Goal: Task Accomplishment & Management: Complete application form

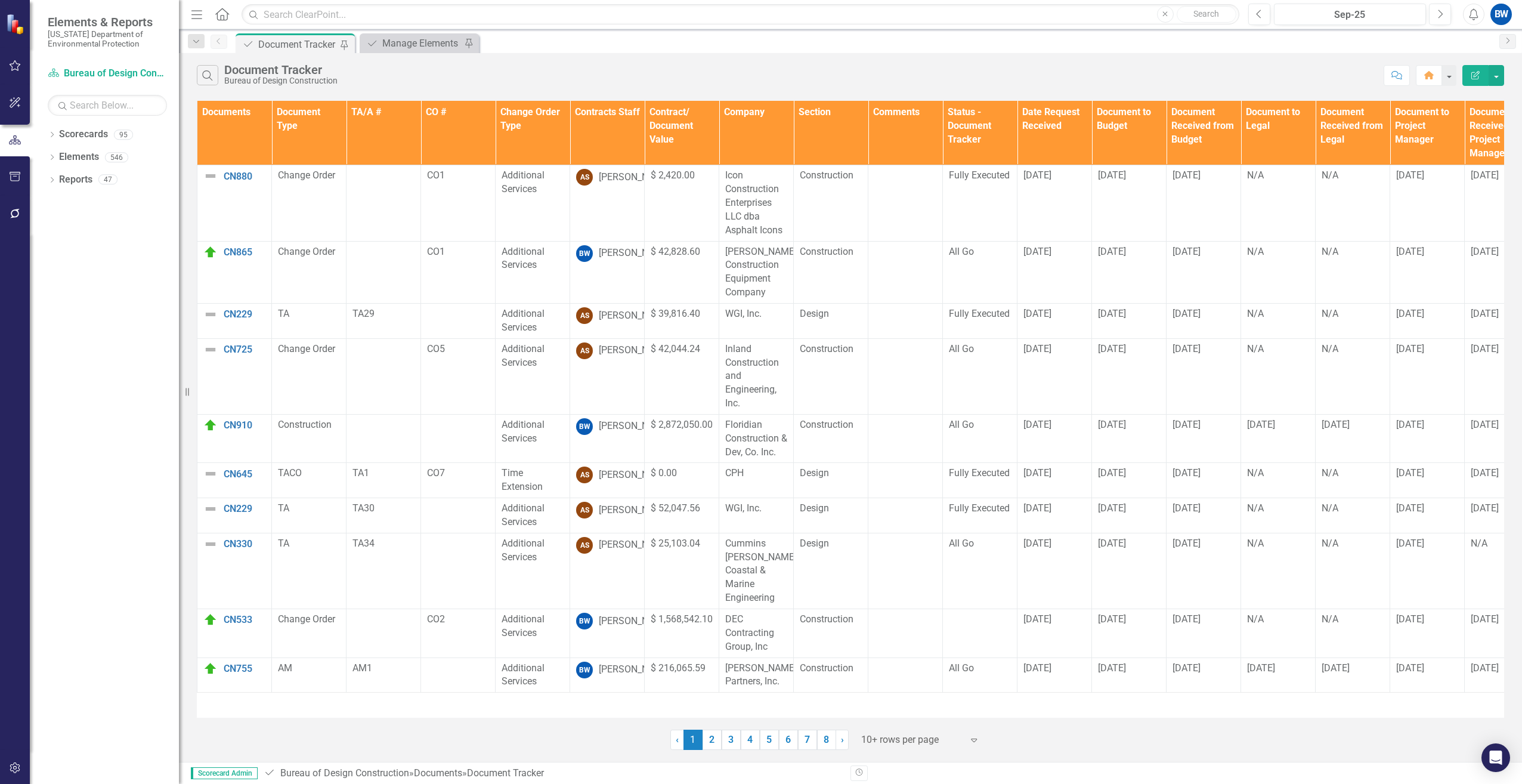
click at [572, 142] on th "Contracts Staff" at bounding box center [607, 133] width 75 height 64
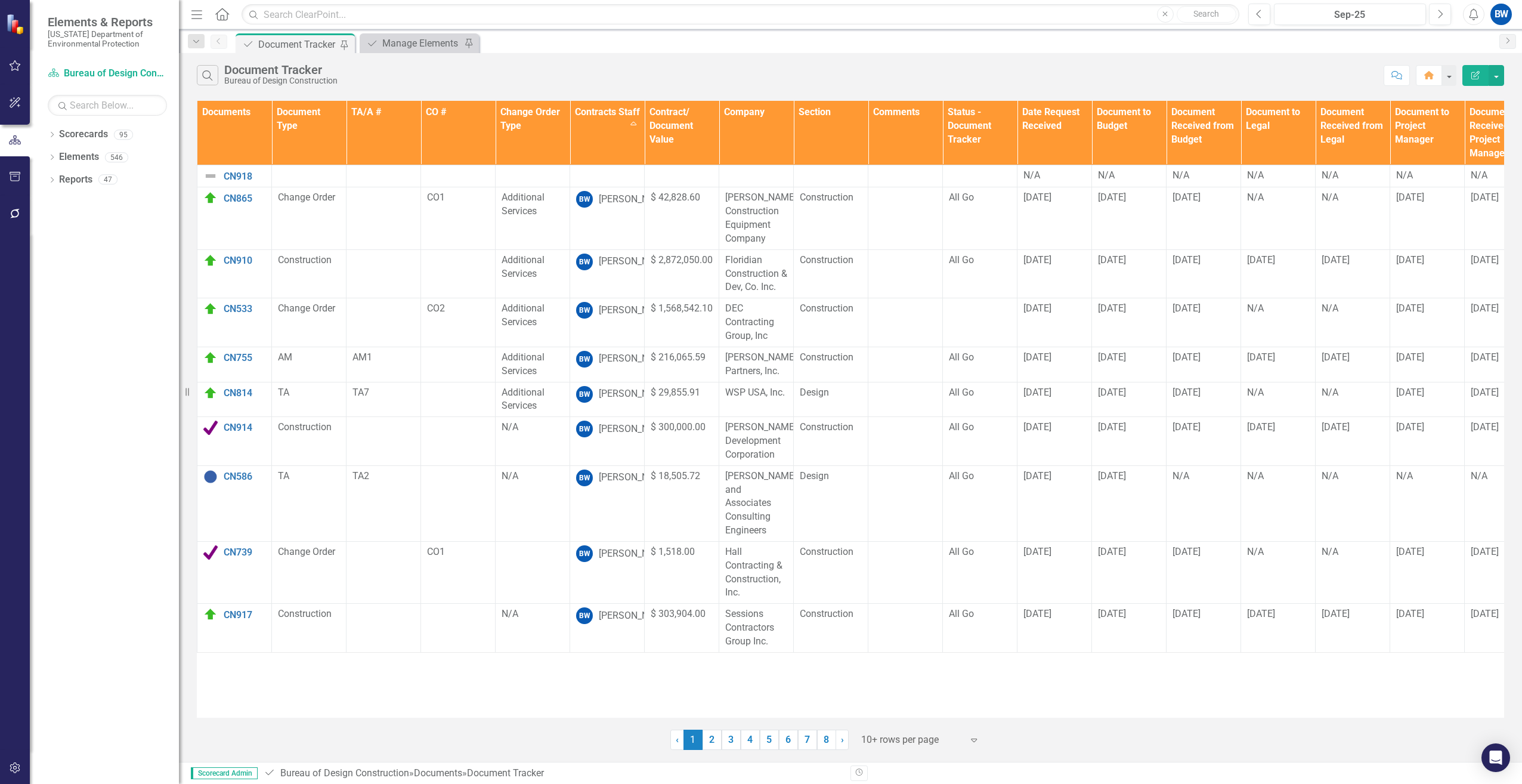
click at [916, 743] on div at bounding box center [912, 739] width 101 height 16
click at [900, 699] on div "100+ rows per page" at bounding box center [922, 699] width 112 height 13
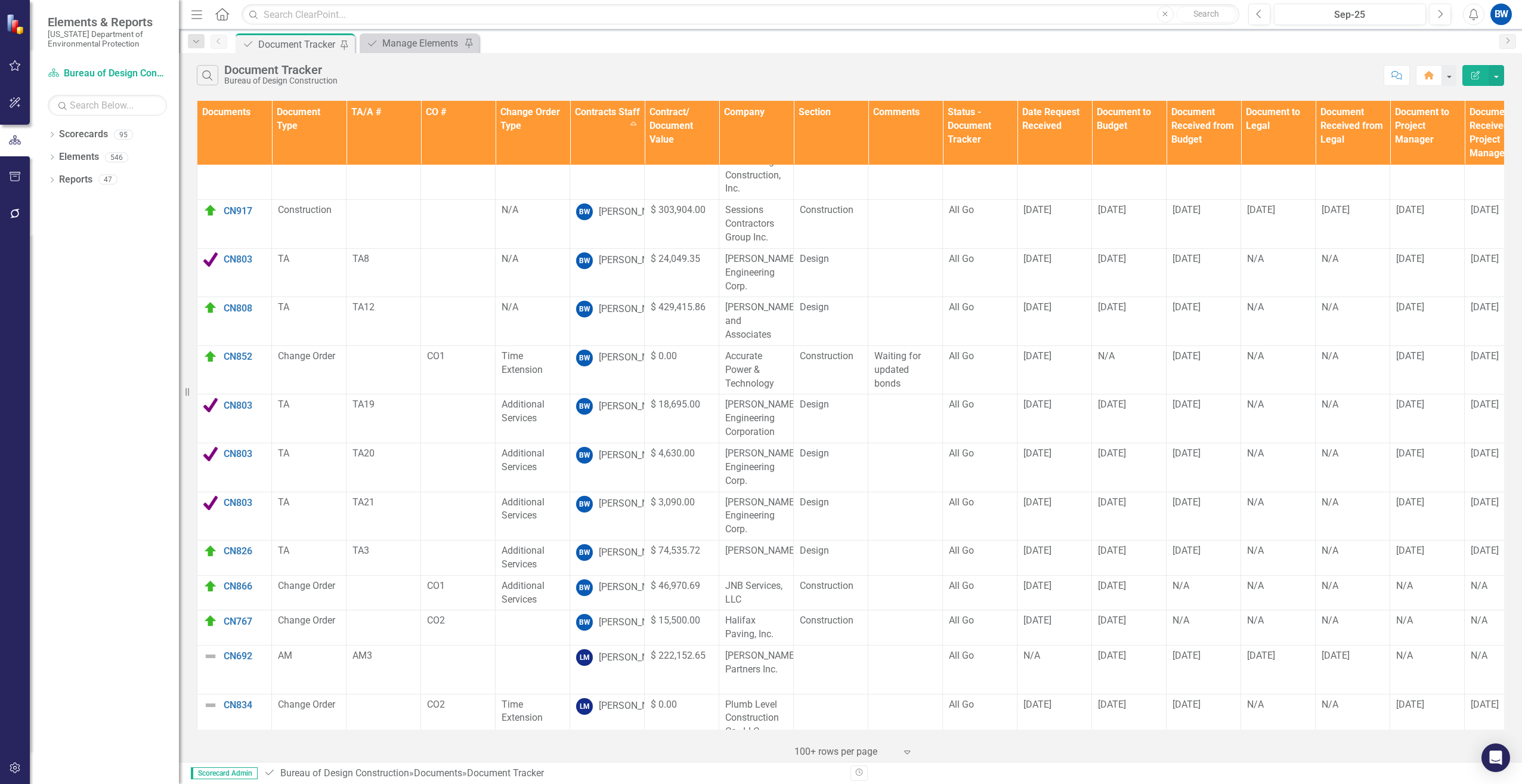
scroll to position [418, 0]
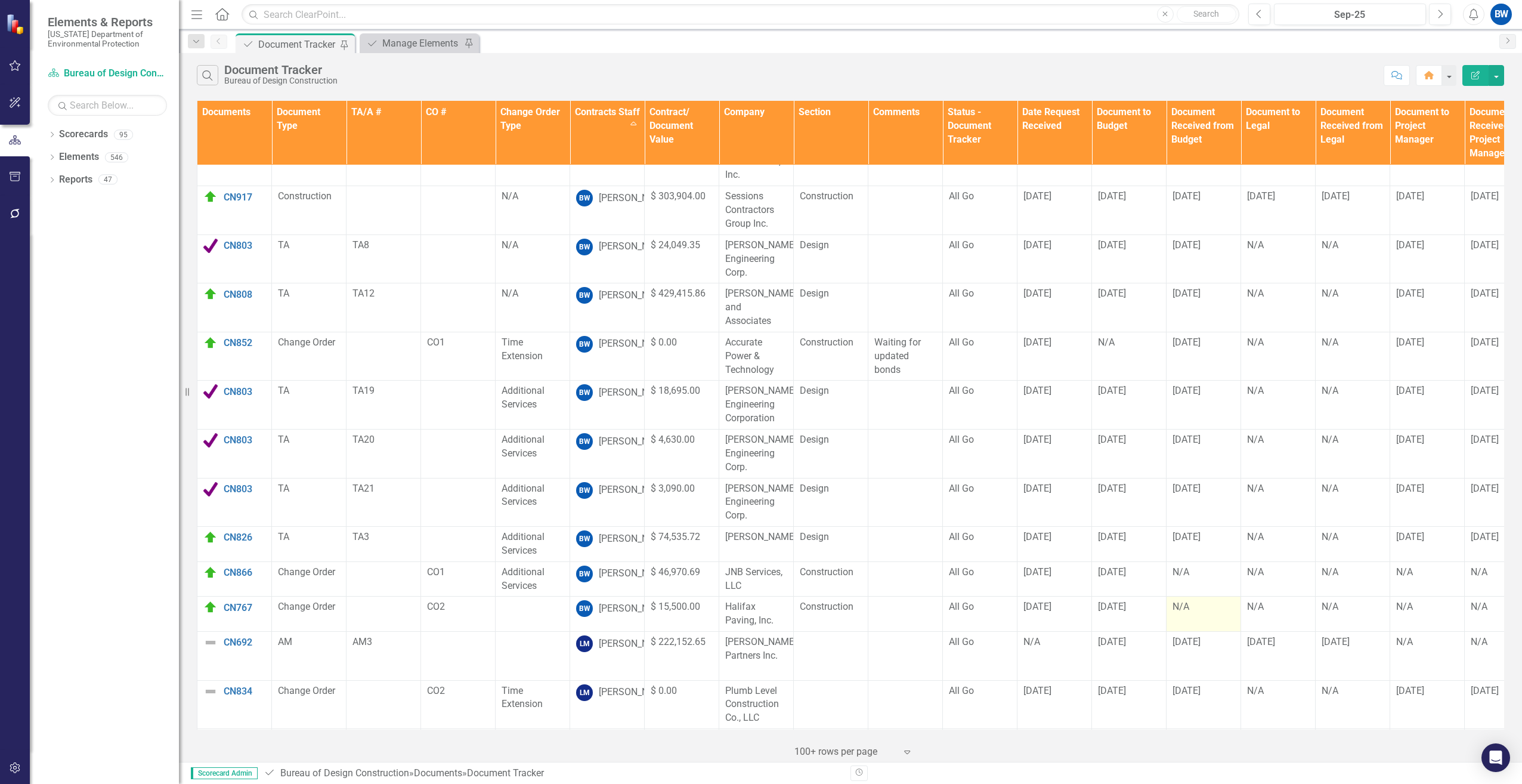
click at [1177, 600] on div "N/A" at bounding box center [1204, 606] width 62 height 13
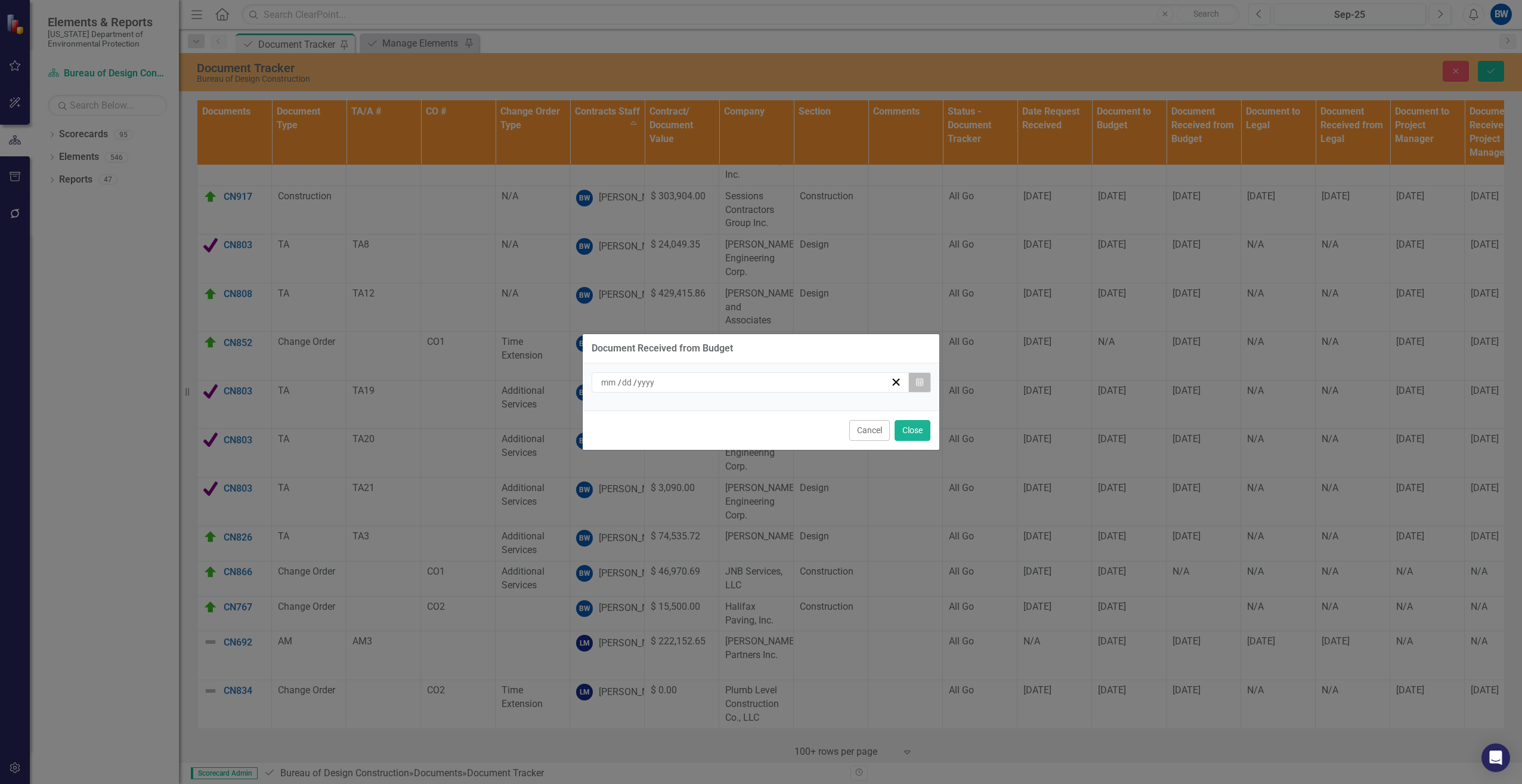
click at [921, 385] on icon "Calendar" at bounding box center [920, 382] width 7 height 8
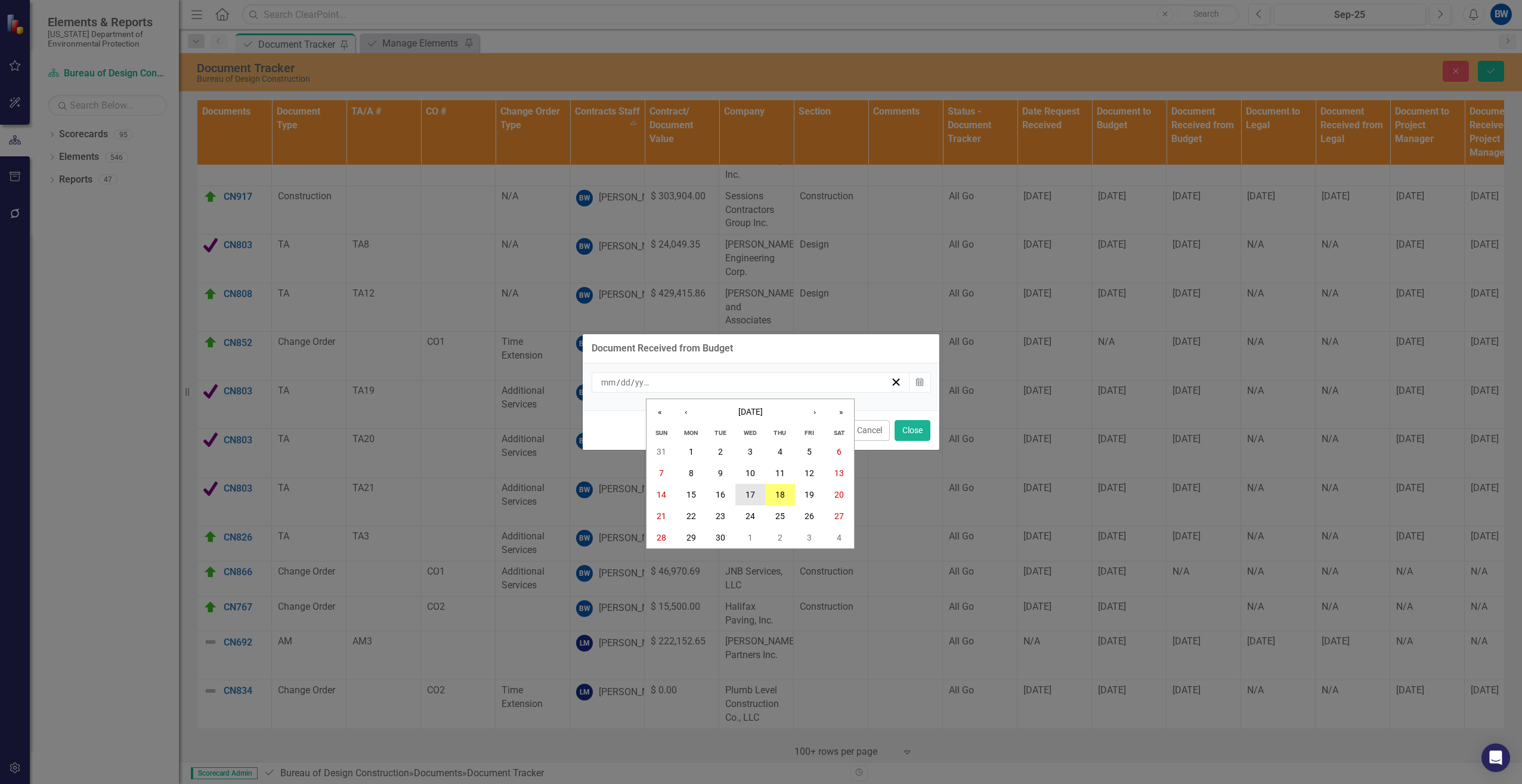
click at [756, 494] on button "17" at bounding box center [750, 493] width 29 height 21
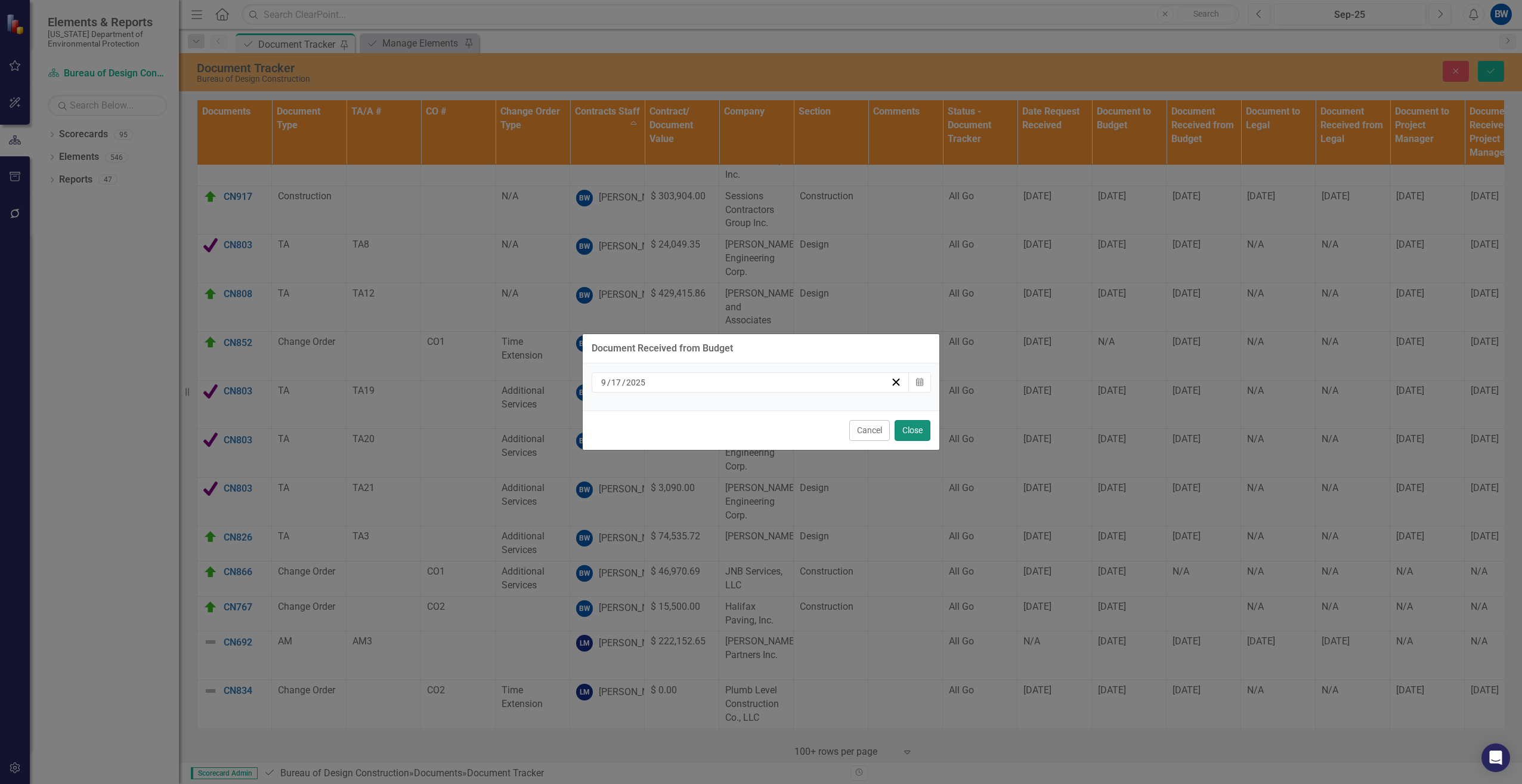
click at [911, 428] on button "Close" at bounding box center [912, 430] width 35 height 21
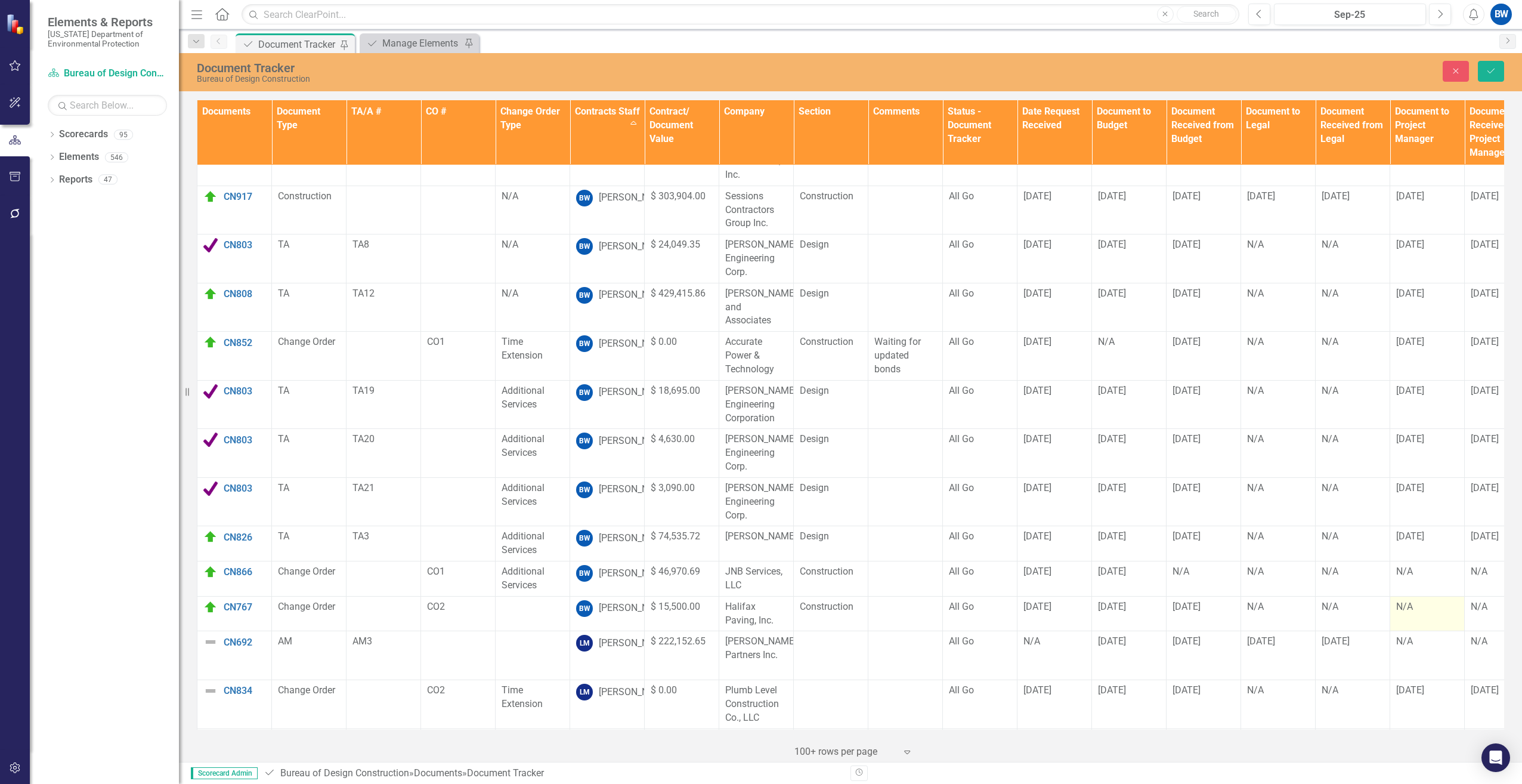
click at [1415, 600] on div "N/A" at bounding box center [1428, 606] width 62 height 13
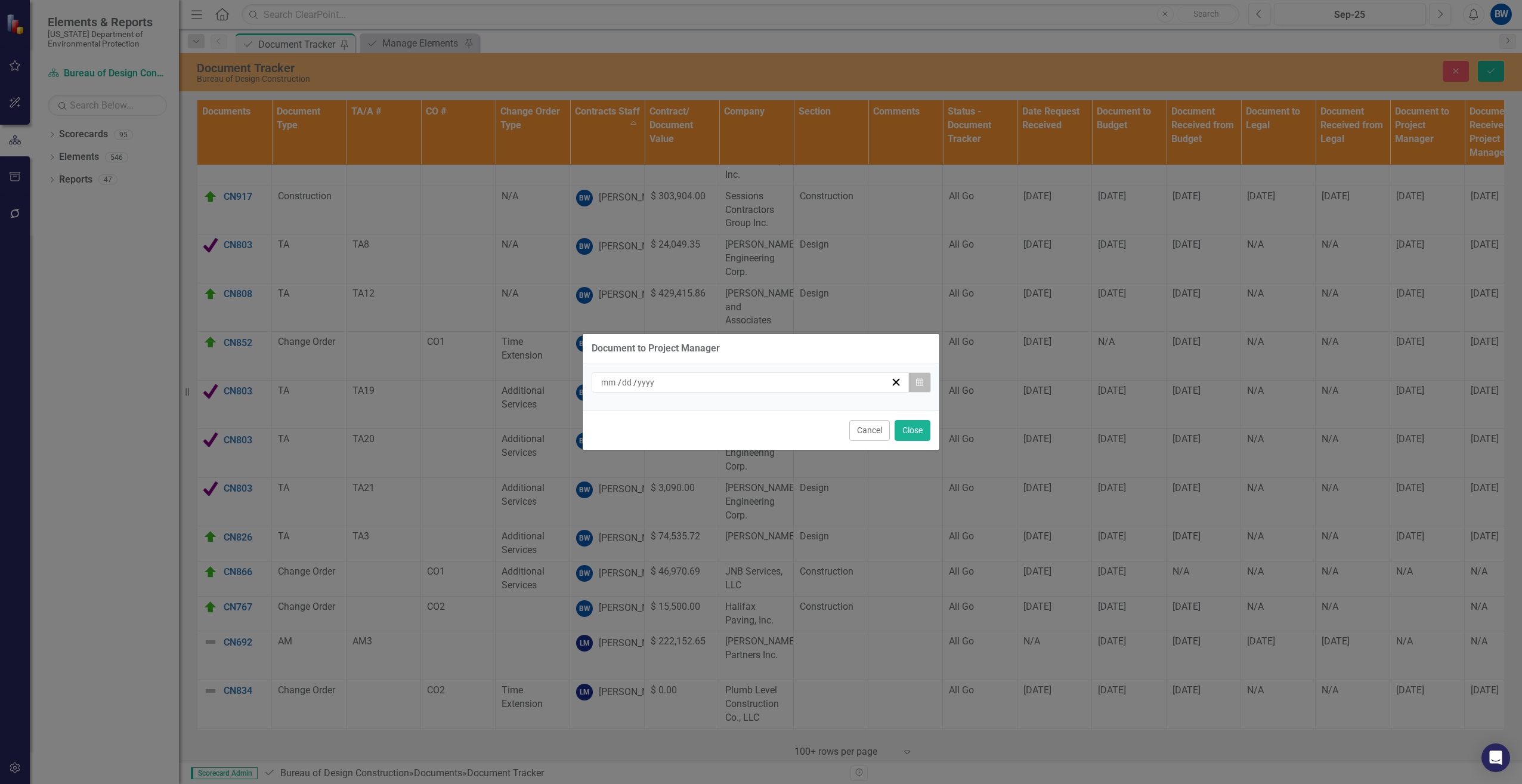
click at [920, 381] on icon "Calendar" at bounding box center [920, 382] width 7 height 8
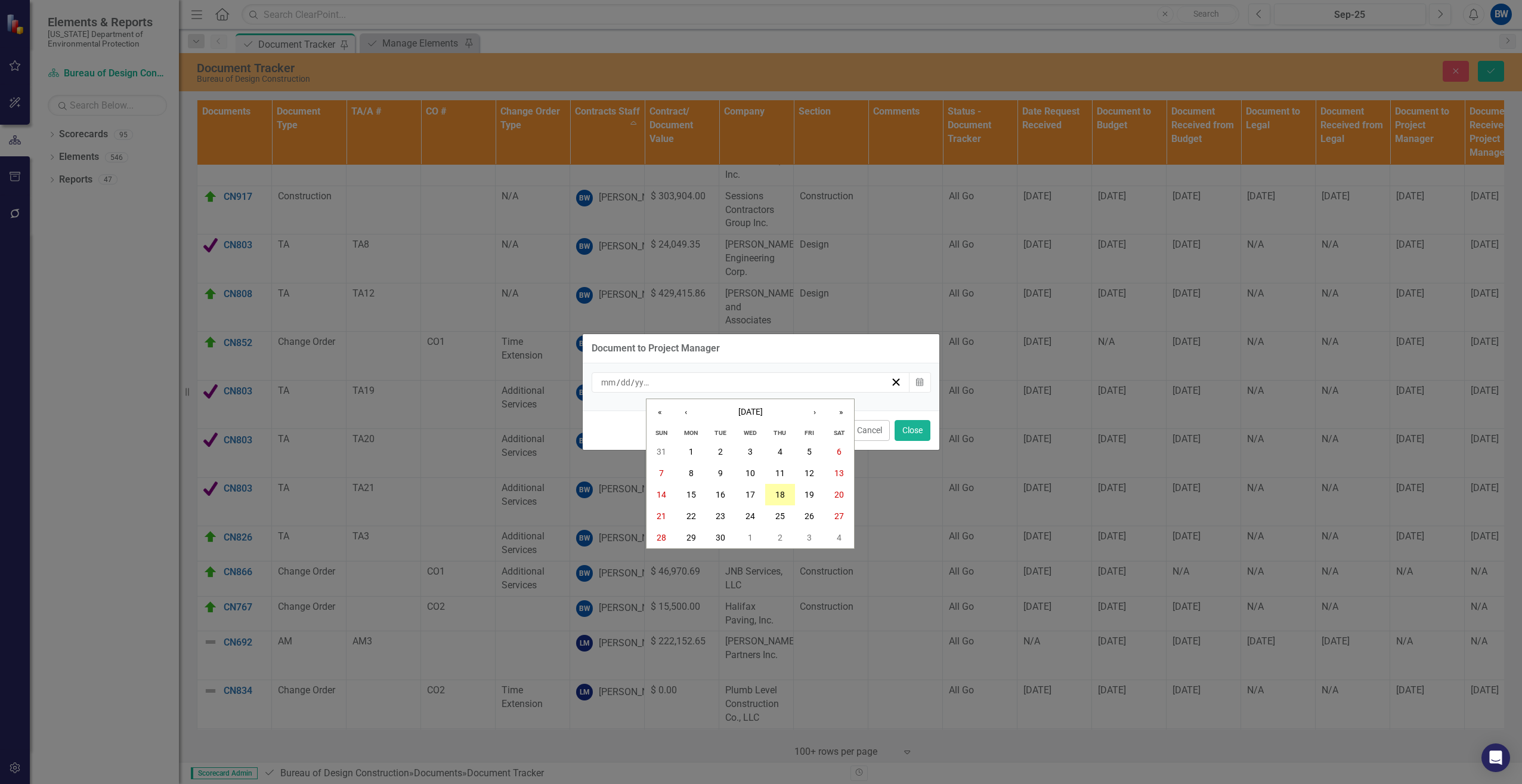
click at [776, 488] on button "18" at bounding box center [780, 493] width 29 height 21
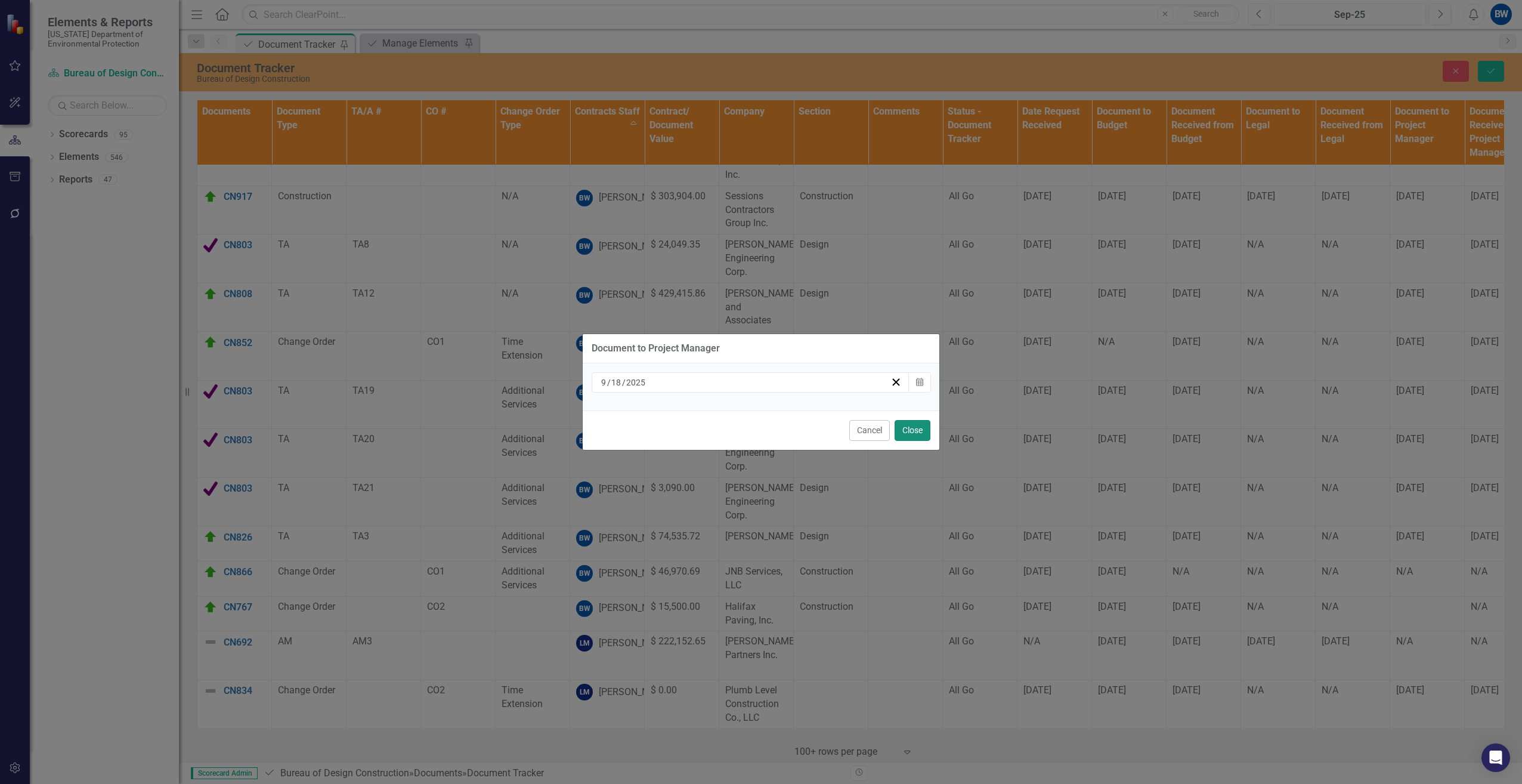
click at [911, 428] on button "Close" at bounding box center [912, 430] width 35 height 21
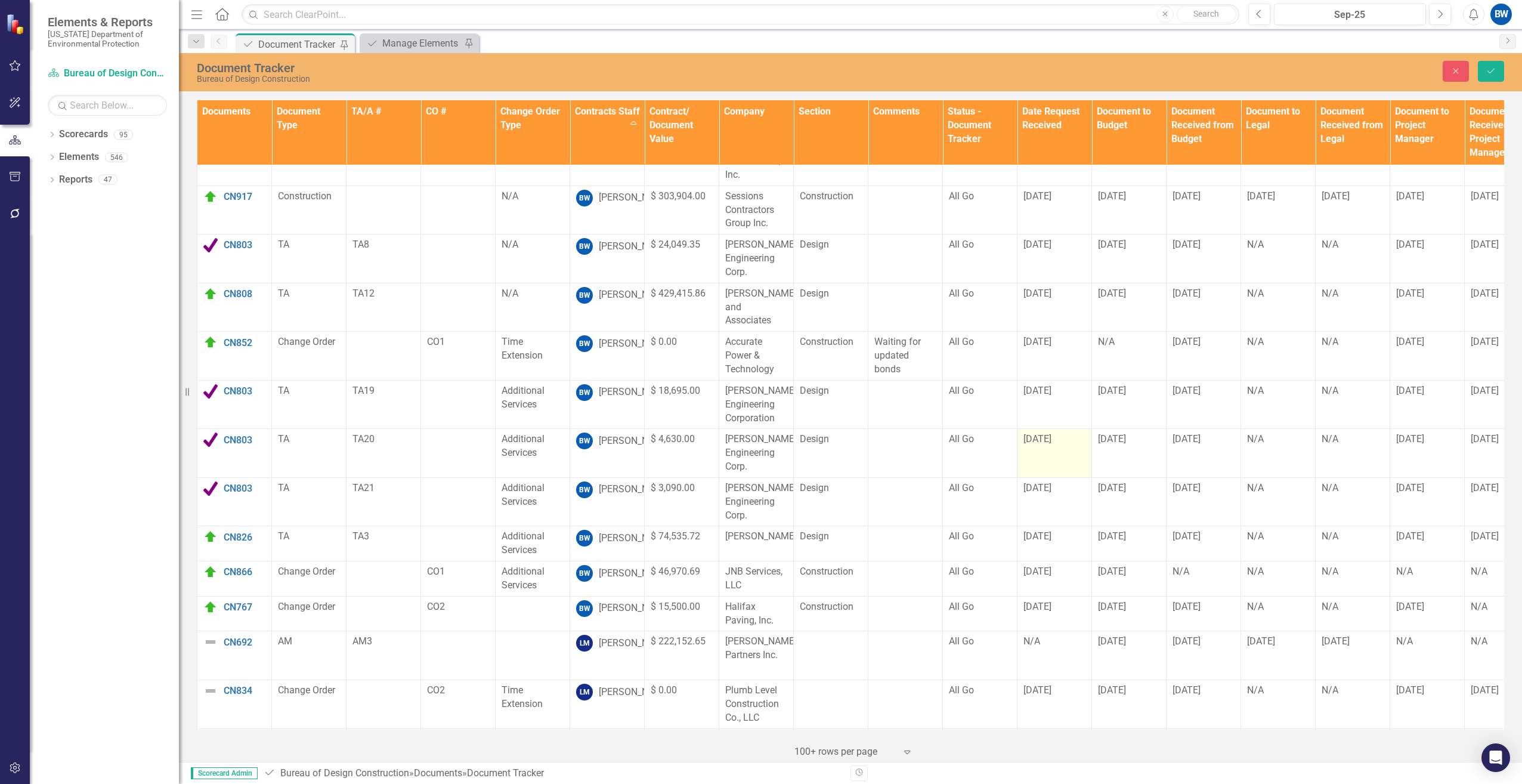
click at [1054, 429] on td "[DATE]" at bounding box center [1055, 453] width 75 height 49
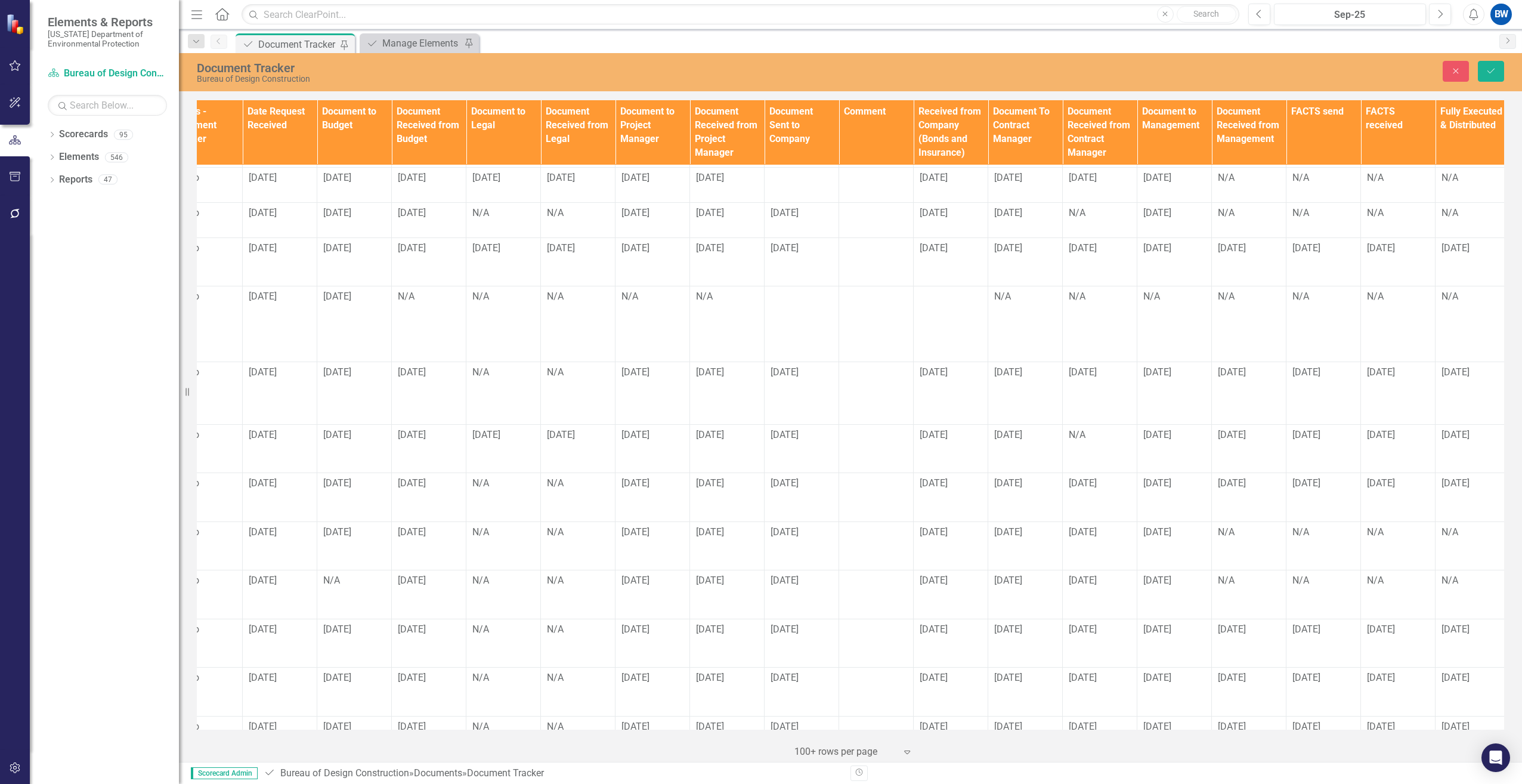
scroll to position [179, 864]
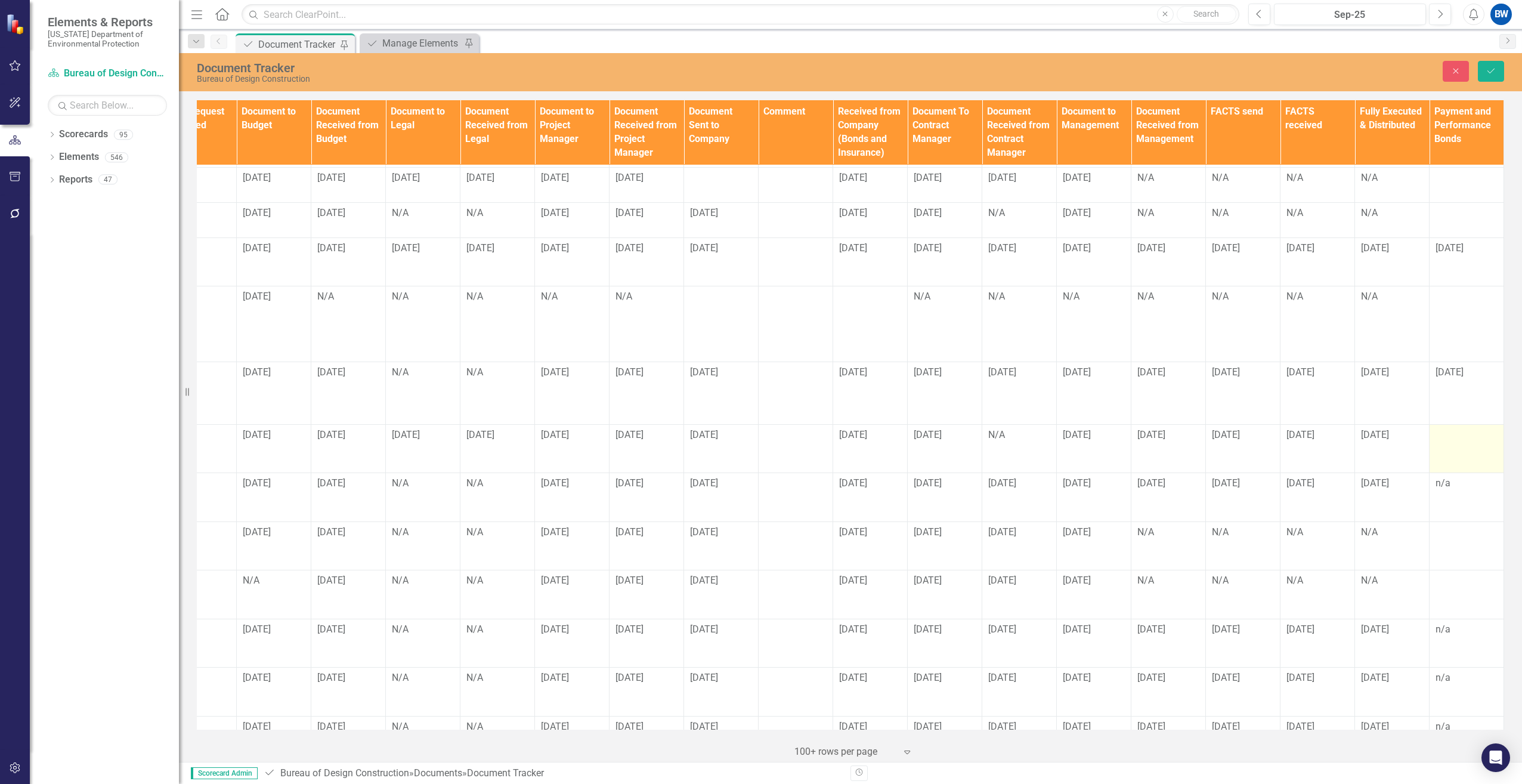
click at [1466, 428] on div at bounding box center [1467, 435] width 62 height 14
drag, startPoint x: 1466, startPoint y: 428, endPoint x: 1458, endPoint y: 424, distance: 8.9
click at [1458, 428] on input "text" at bounding box center [1467, 439] width 62 height 22
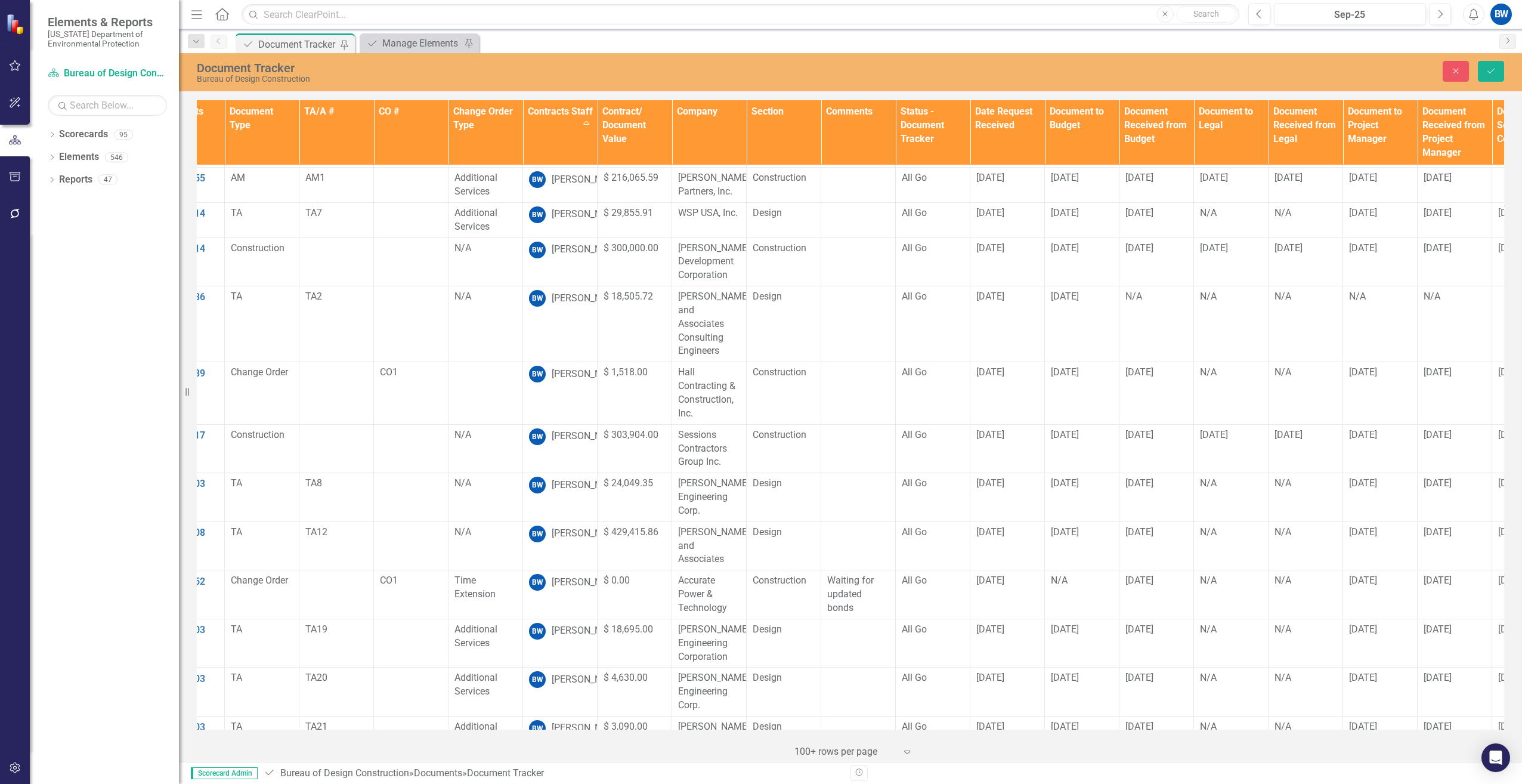
scroll to position [179, 0]
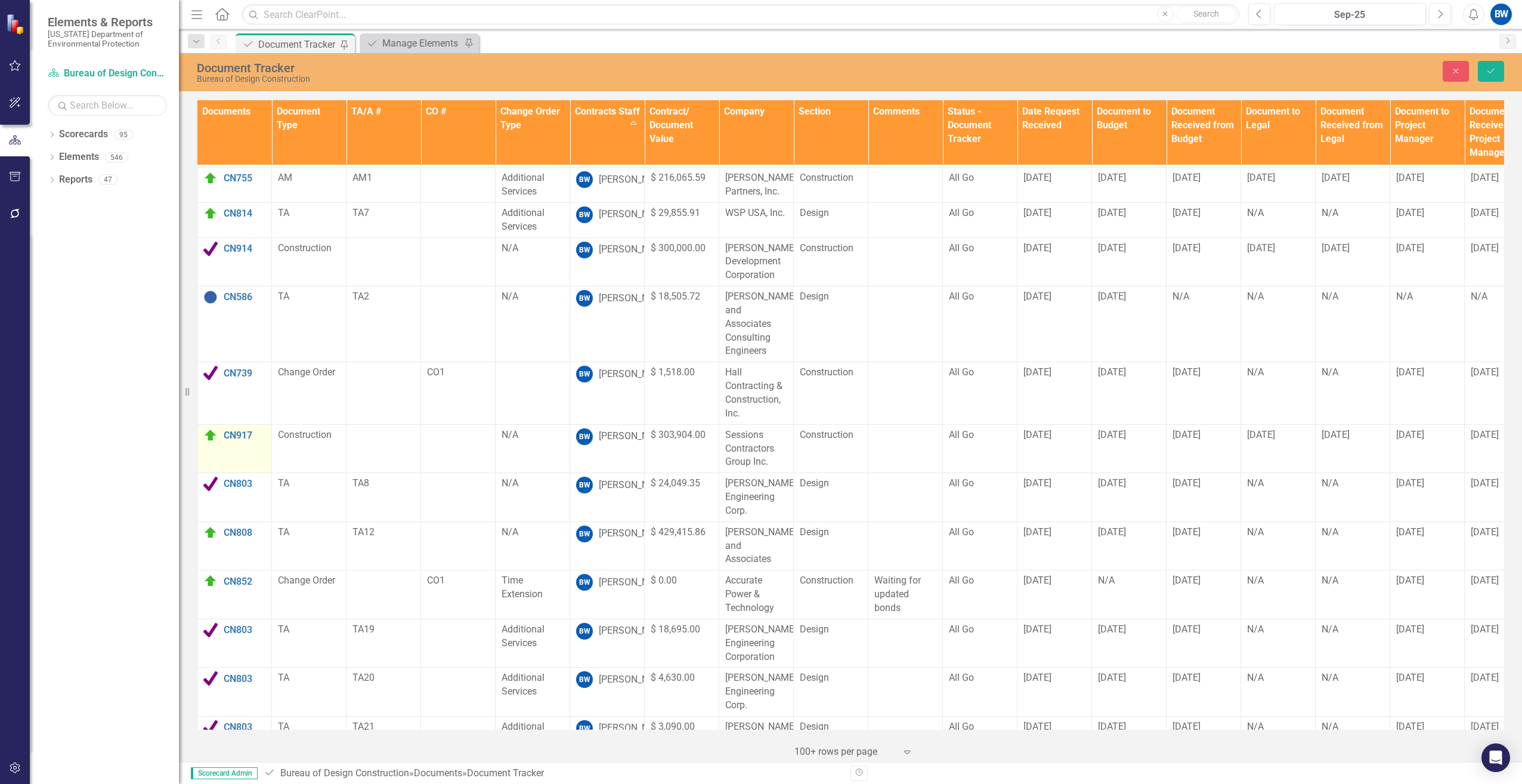
type input "[DATE]"
click at [211, 428] on img at bounding box center [210, 435] width 14 height 14
click at [211, 432] on img at bounding box center [214, 439] width 14 height 14
click at [232, 467] on div "Complete" at bounding box center [265, 467] width 100 height 14
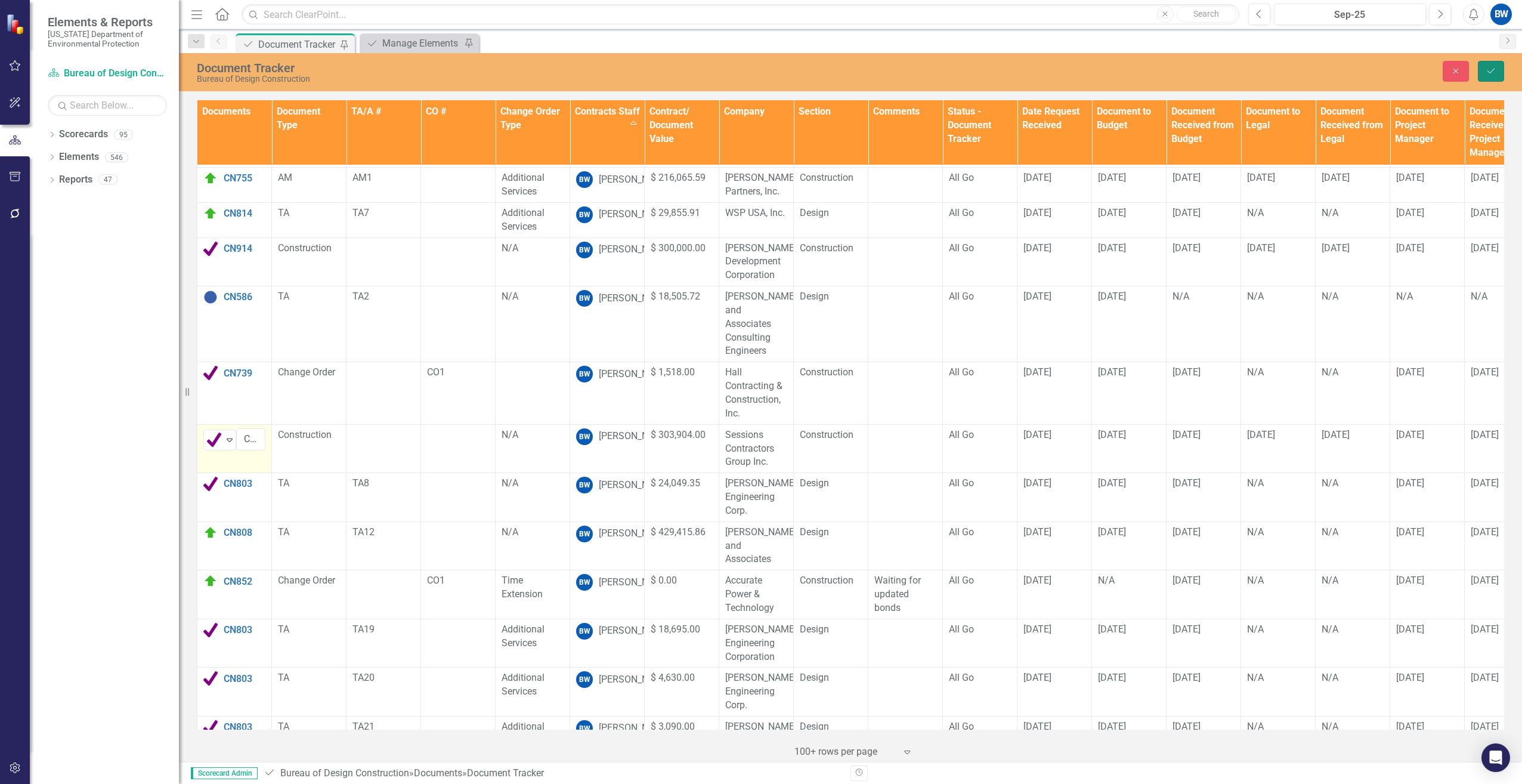
click at [1487, 78] on button "Save" at bounding box center [1491, 71] width 26 height 21
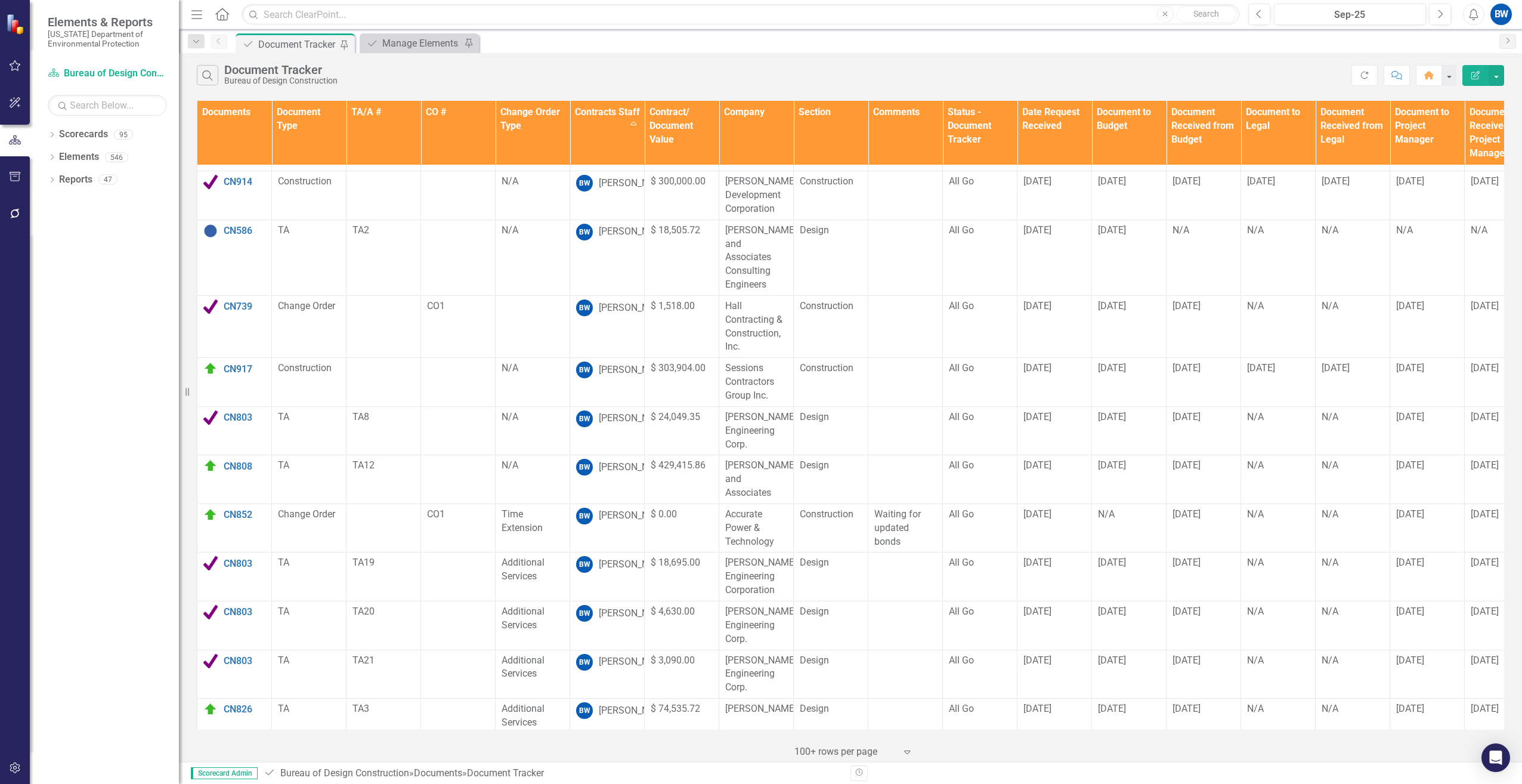
scroll to position [238, 0]
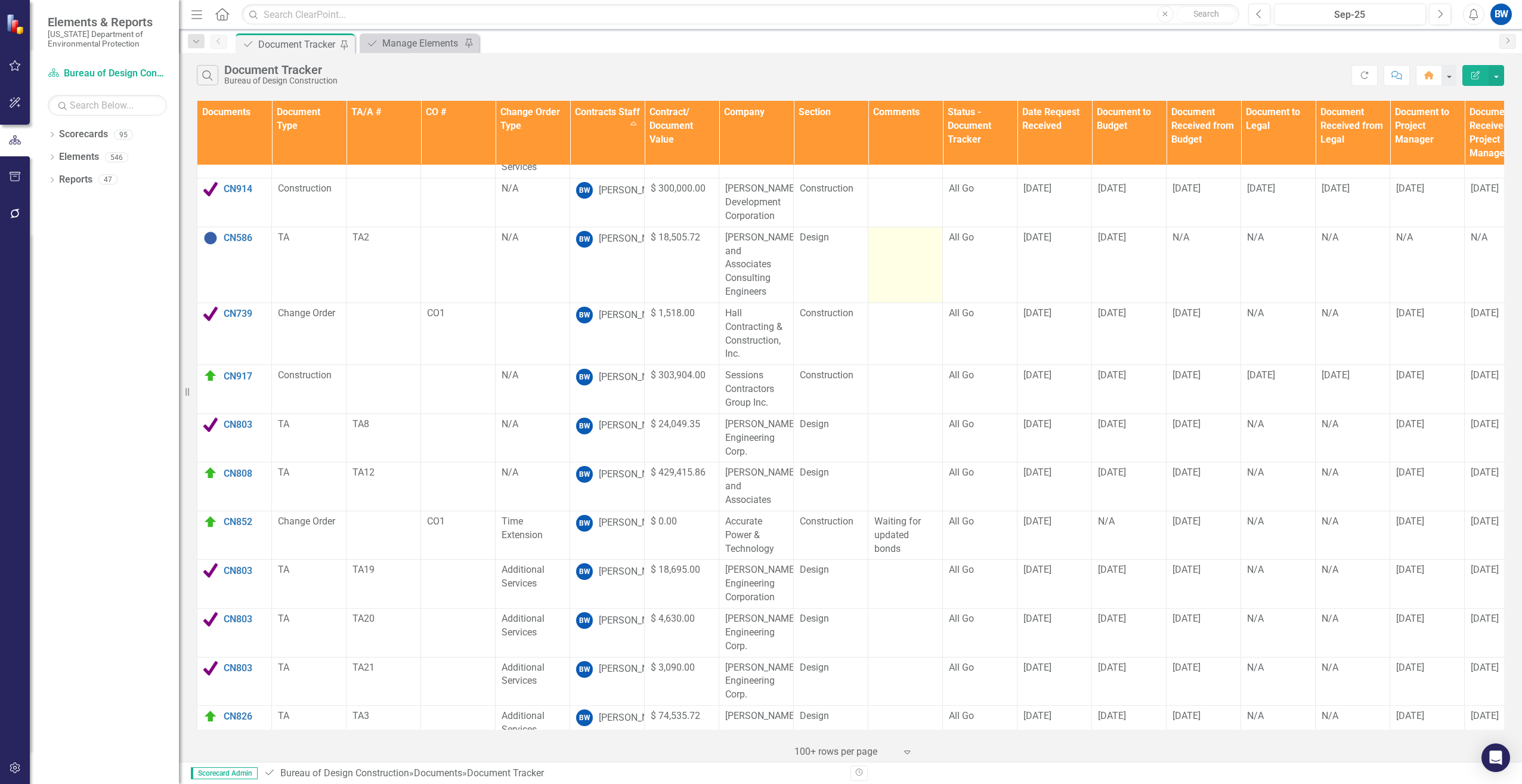
click at [889, 240] on div at bounding box center [905, 237] width 62 height 14
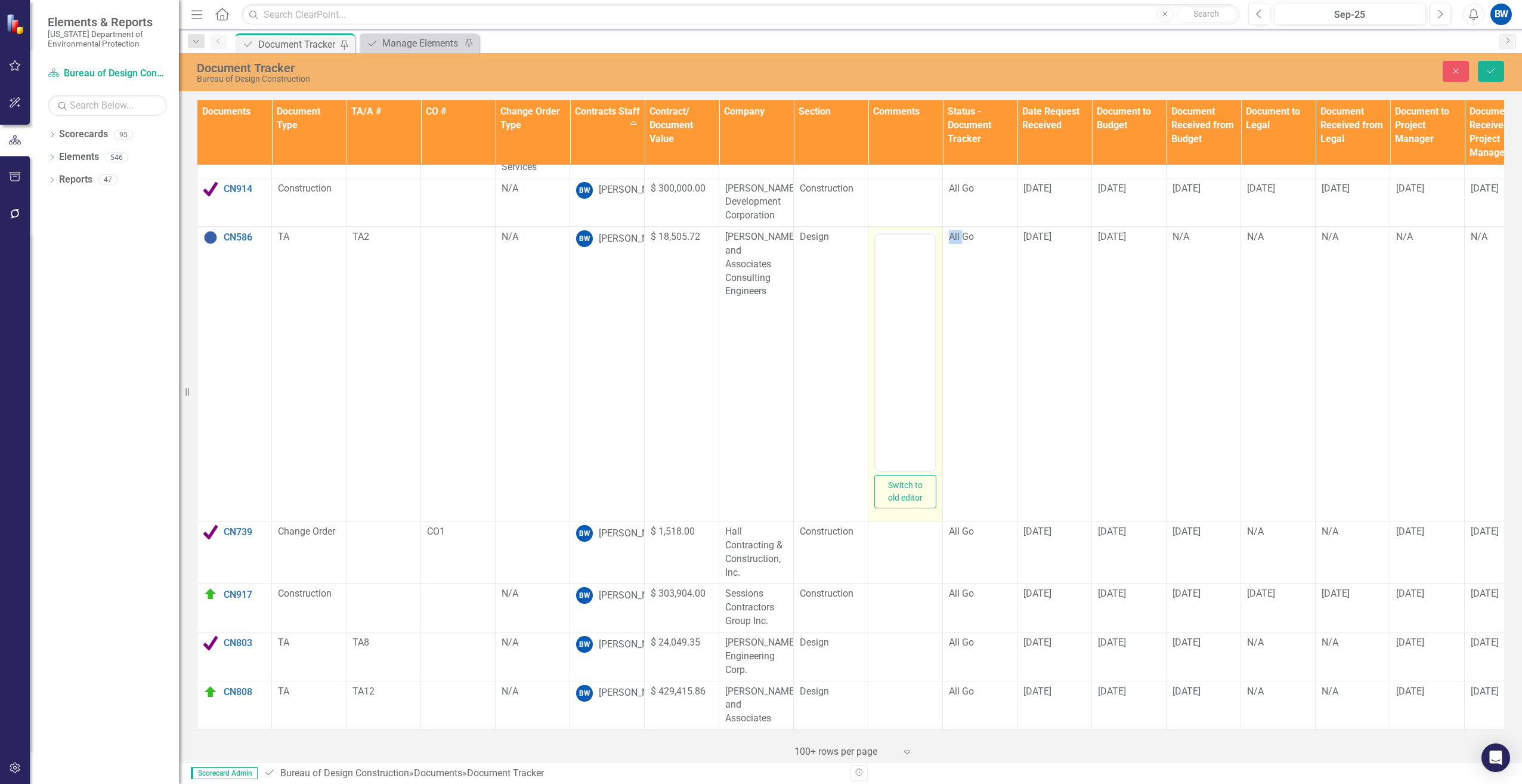
scroll to position [0, 0]
drag, startPoint x: 1765, startPoint y: 503, endPoint x: 890, endPoint y: 283, distance: 902.2
click at [890, 284] on body "Rich Text Area. Press ALT-0 for help." at bounding box center [905, 352] width 60 height 179
click at [1489, 63] on button "Save" at bounding box center [1491, 71] width 26 height 21
